Goal: Task Accomplishment & Management: Manage account settings

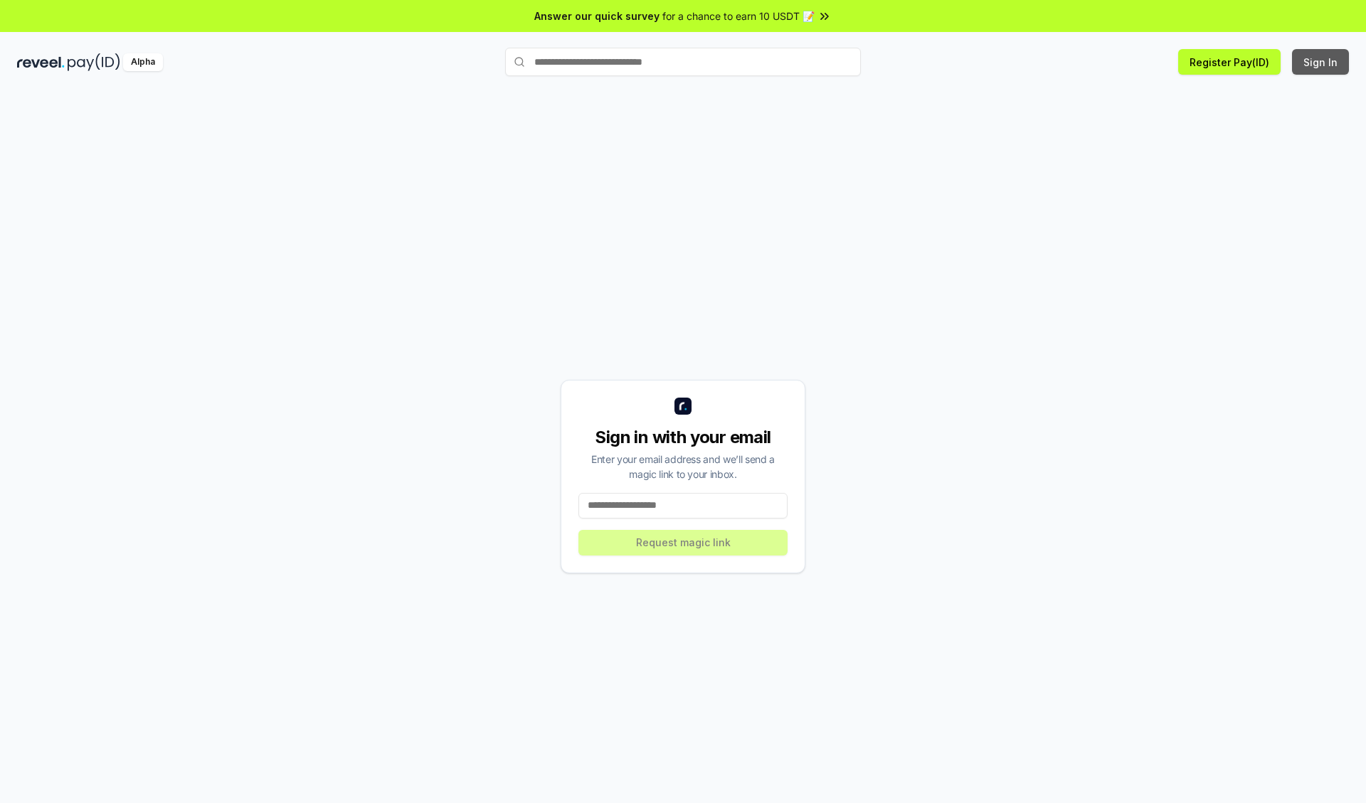
click at [1321, 62] on button "Sign In" at bounding box center [1320, 62] width 57 height 26
type input "**********"
click at [683, 542] on button "Request magic link" at bounding box center [682, 543] width 209 height 26
